Goal: Use online tool/utility: Utilize a website feature to perform a specific function

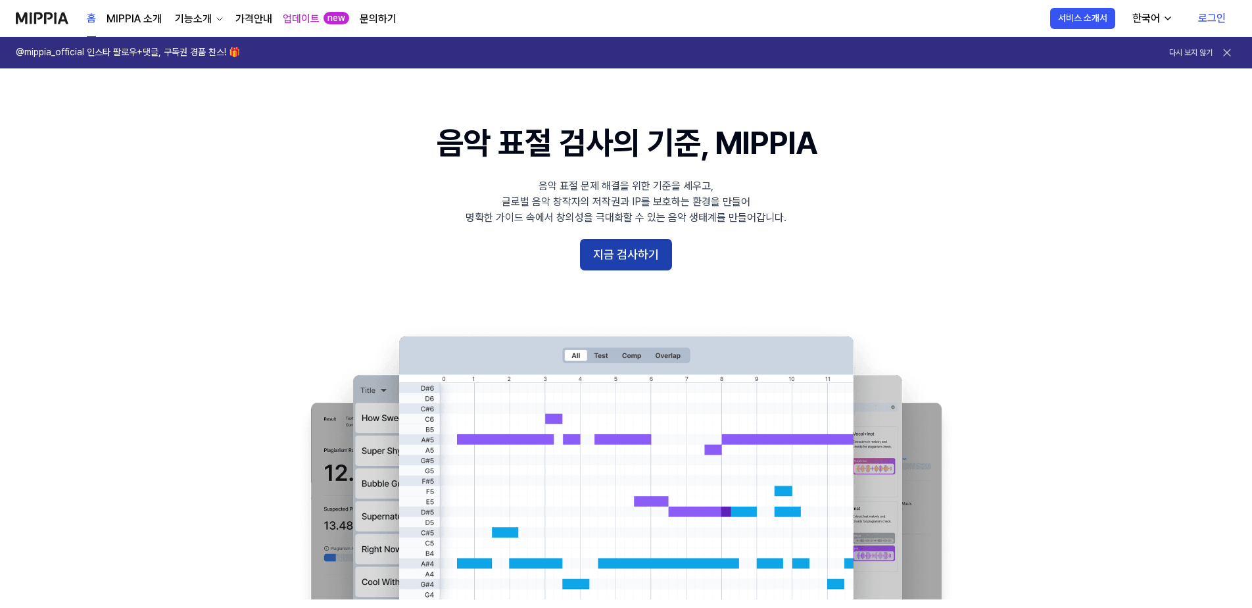
click at [616, 267] on button "지금 검사하기" at bounding box center [626, 255] width 92 height 32
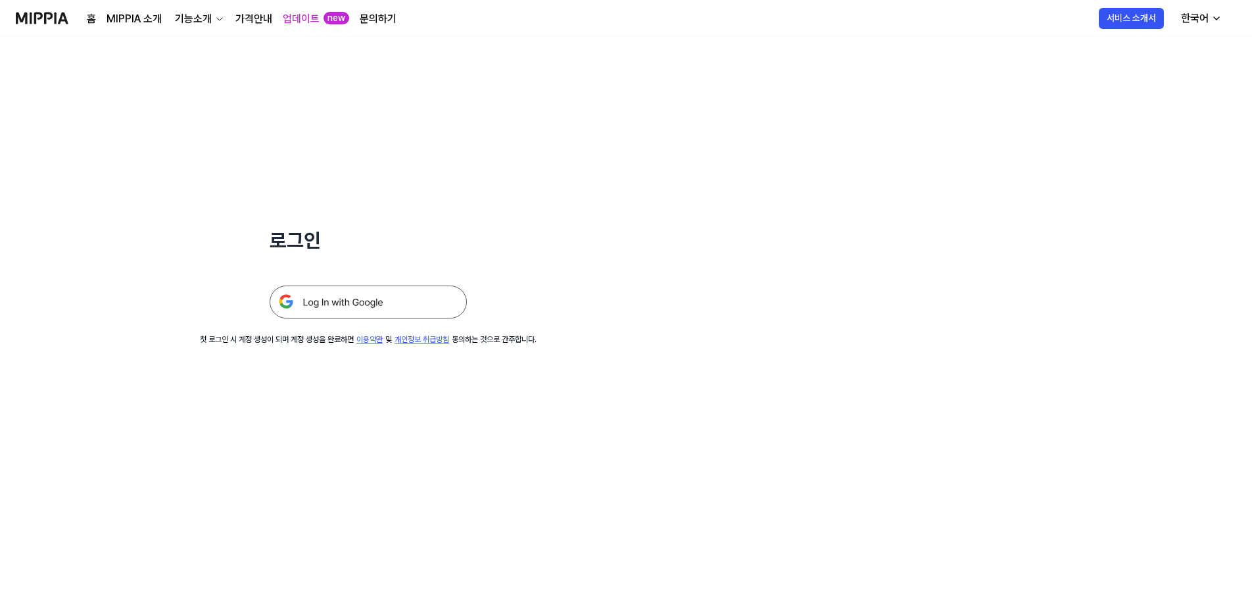
click at [337, 305] on img at bounding box center [368, 301] width 197 height 33
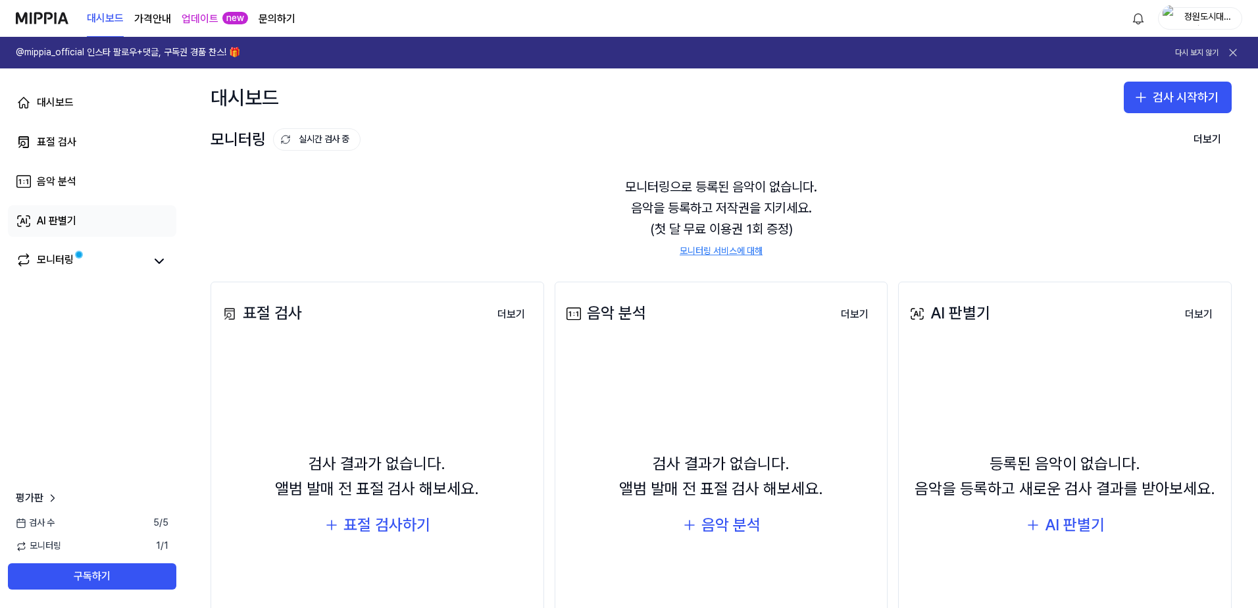
click at [53, 220] on div "AI 판별기" at bounding box center [56, 221] width 39 height 16
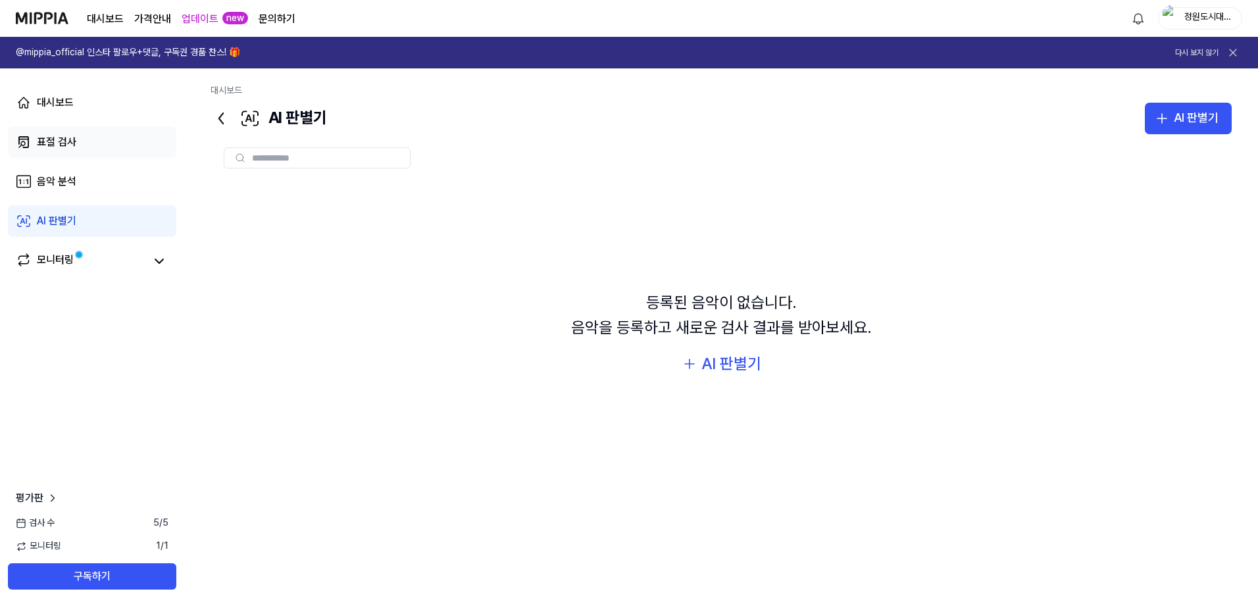
click at [59, 137] on div "표절 검사" at bounding box center [56, 142] width 39 height 16
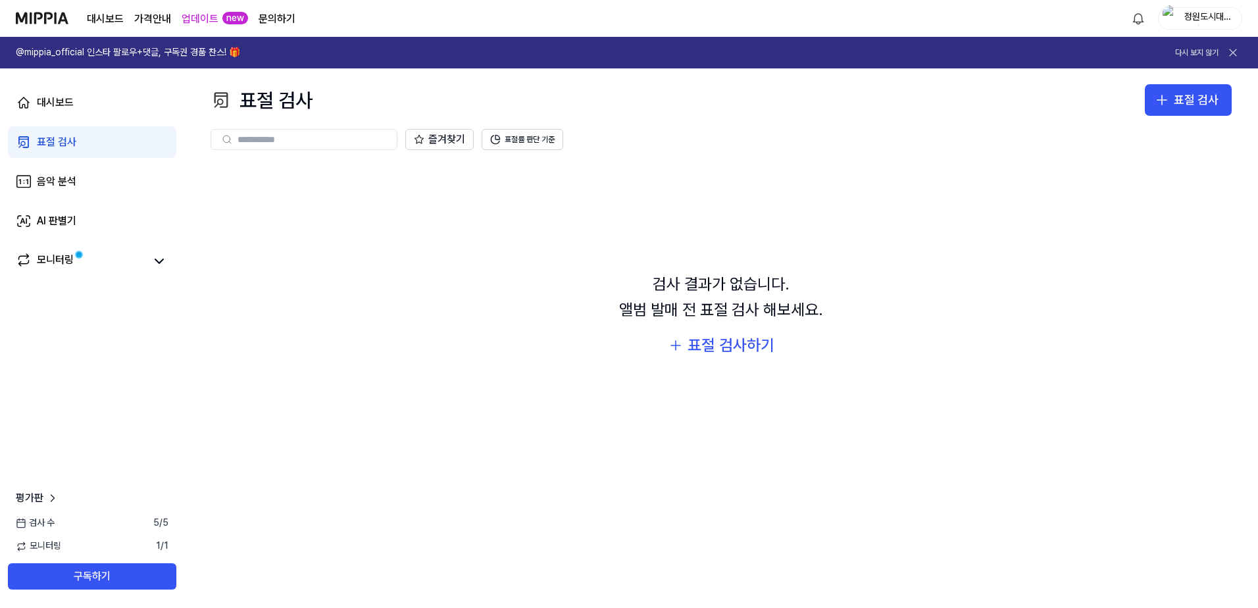
click at [454, 280] on div "검사 결과가 없습니다. 앨범 발매 전 표절 검사 해보세요. 표절 검사하기" at bounding box center [720, 315] width 1021 height 304
click at [312, 132] on div at bounding box center [303, 139] width 187 height 21
click at [713, 348] on div "표절 검사하기" at bounding box center [730, 345] width 87 height 25
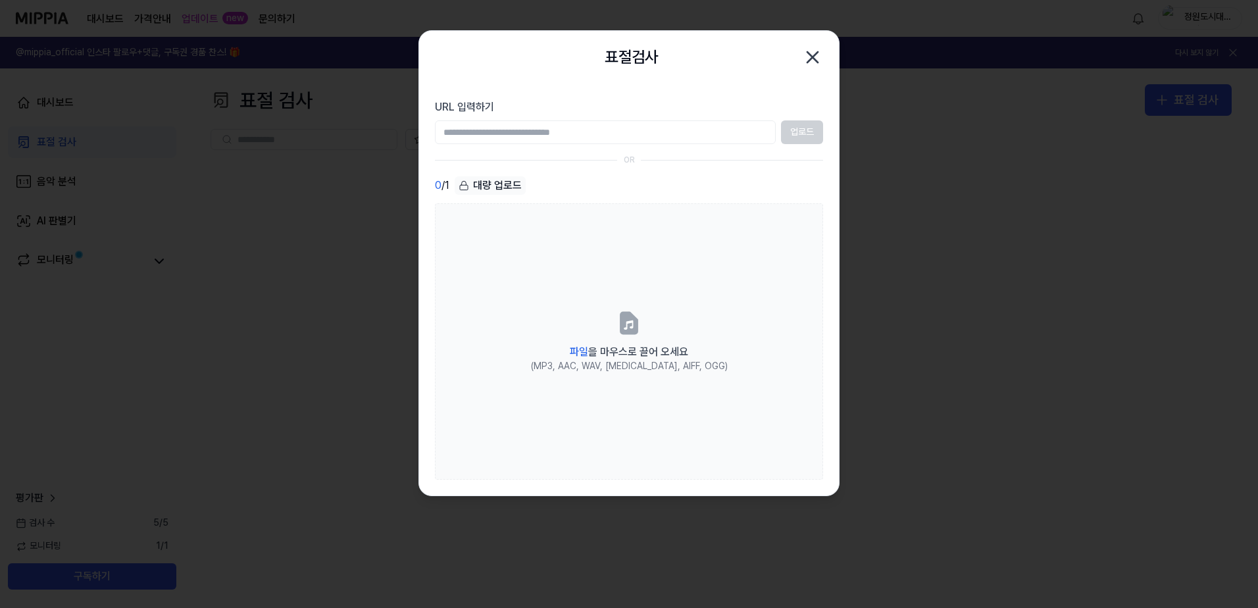
click at [808, 51] on icon "button" at bounding box center [812, 57] width 21 height 21
